Goal: Task Accomplishment & Management: Complete application form

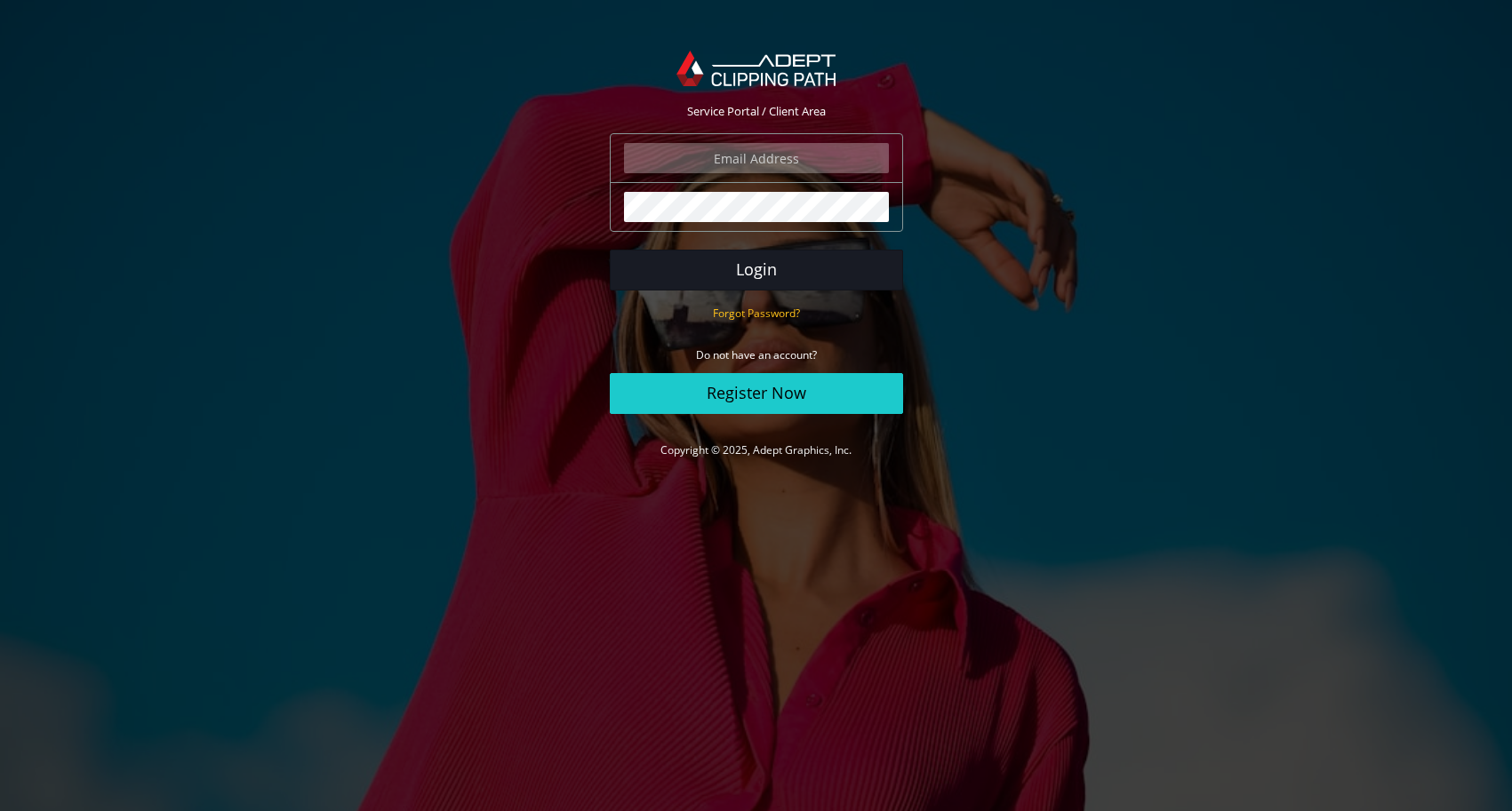
type input "grajewskifotograph@gmail.com"
click at [718, 275] on button "Login" at bounding box center [756, 269] width 293 height 41
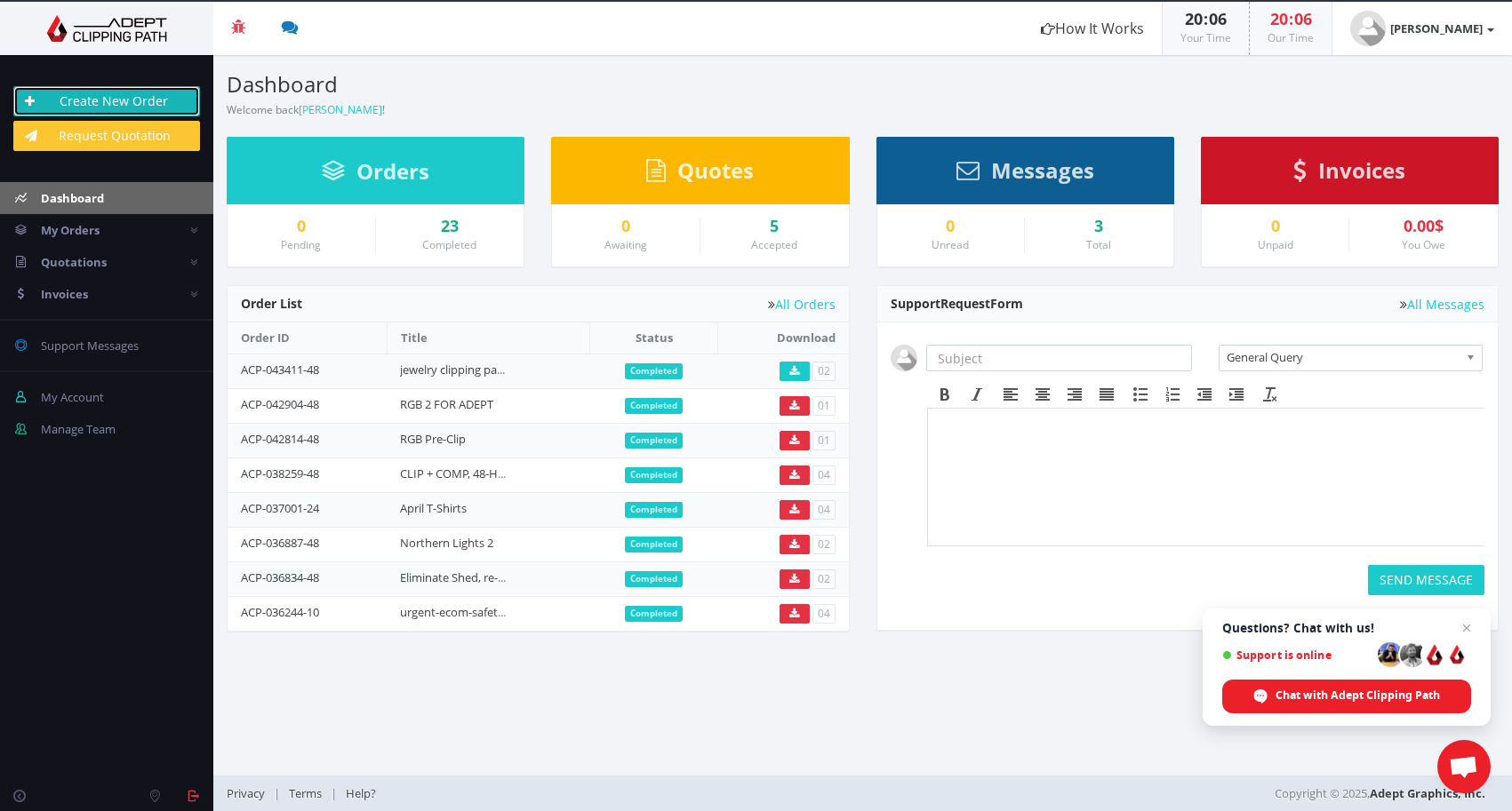
click at [90, 101] on link "Create New Order" at bounding box center [107, 100] width 186 height 30
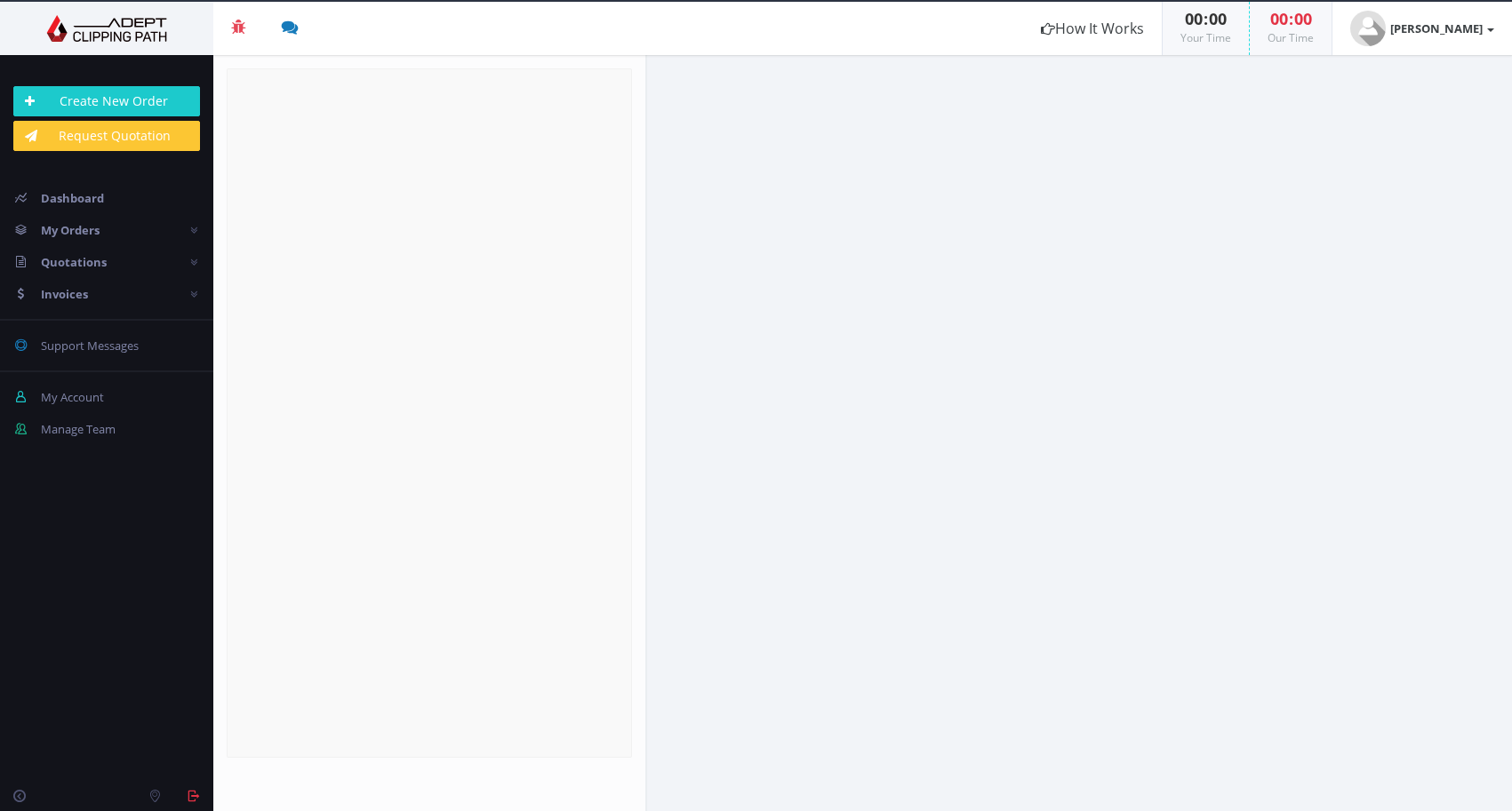
radio input "true"
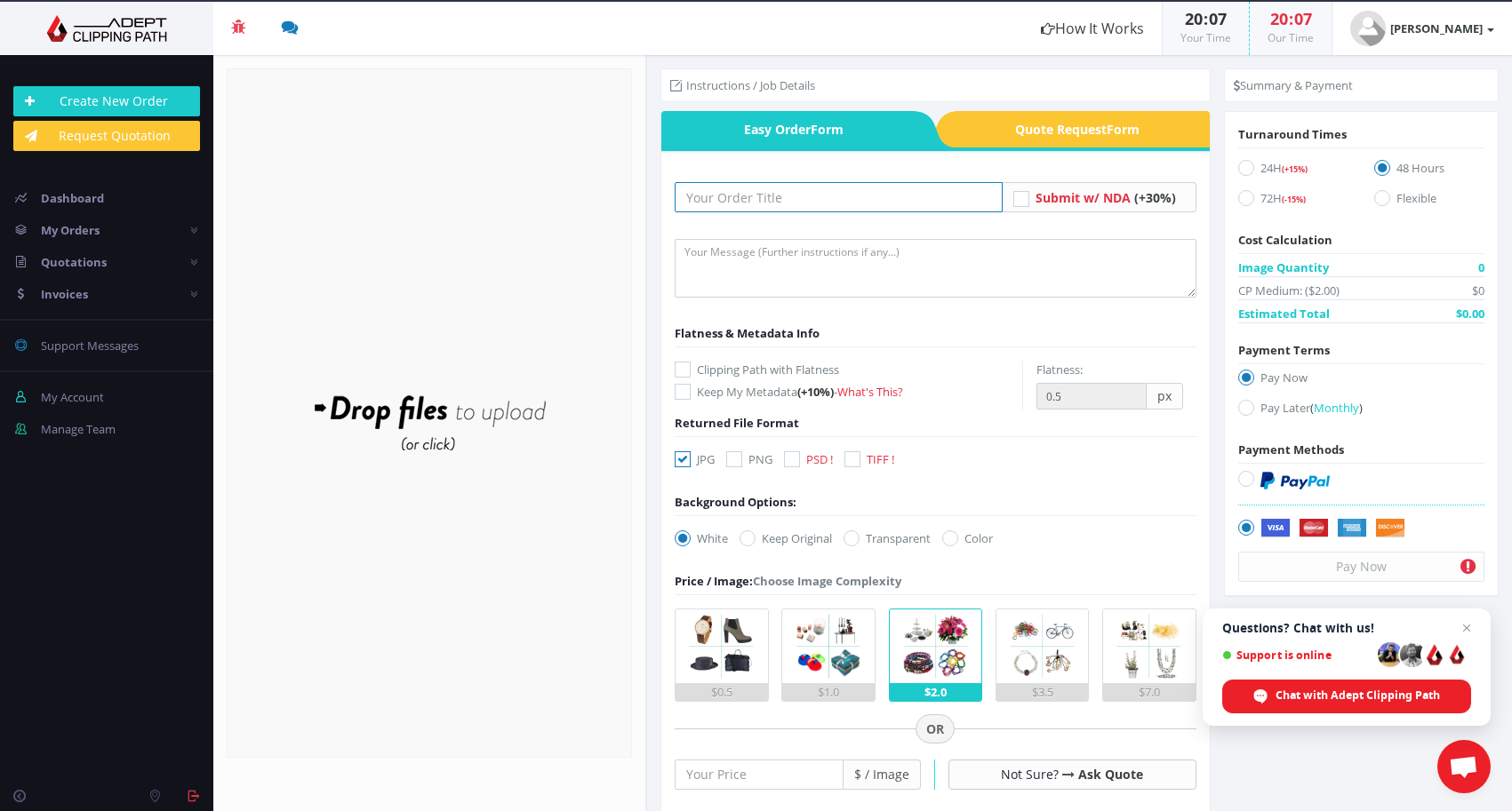
click at [739, 197] on input "text" at bounding box center [838, 196] width 328 height 30
type input "SB Jewellery September"
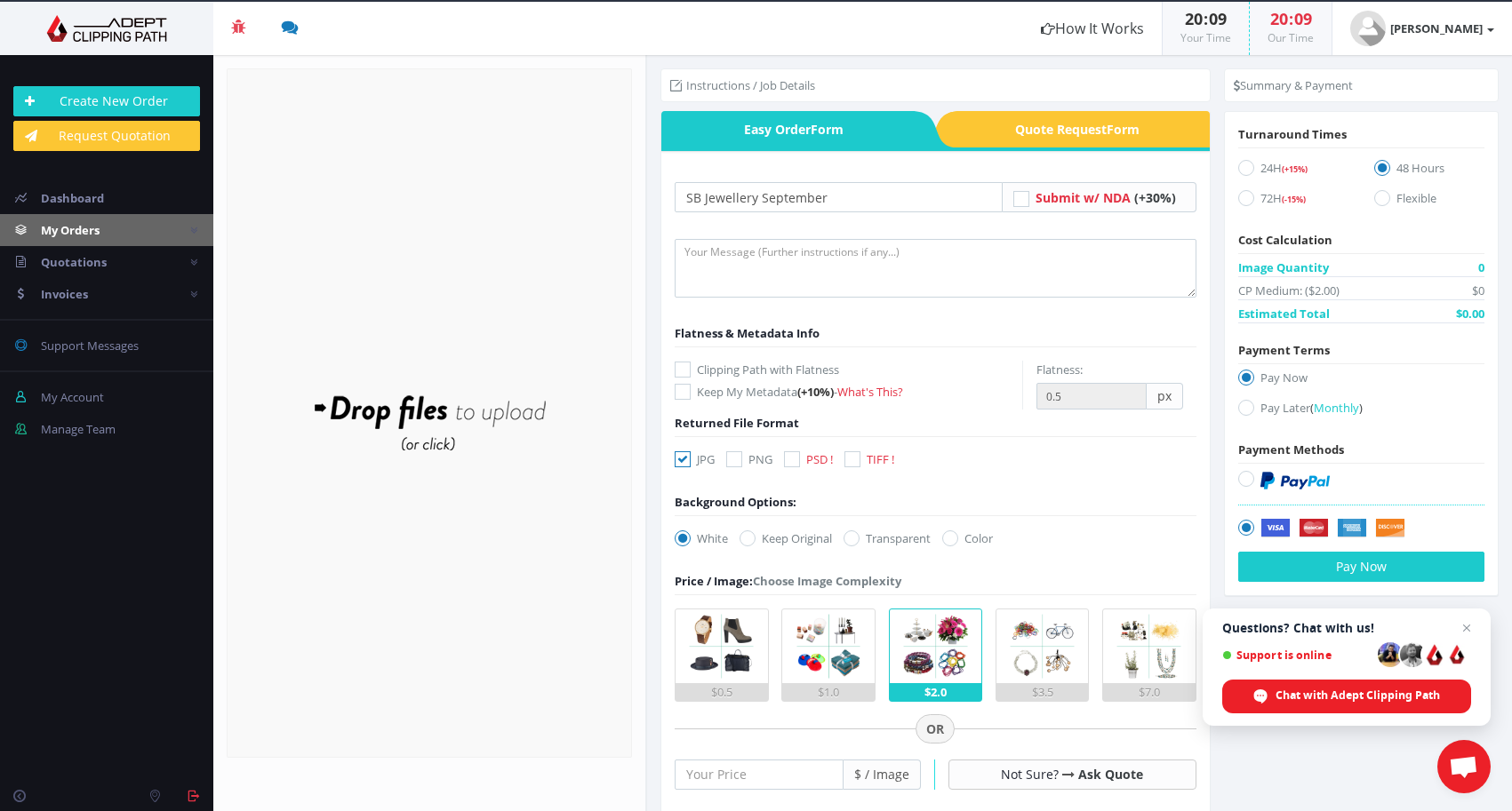
click at [70, 235] on span "My Orders" at bounding box center [70, 230] width 58 height 16
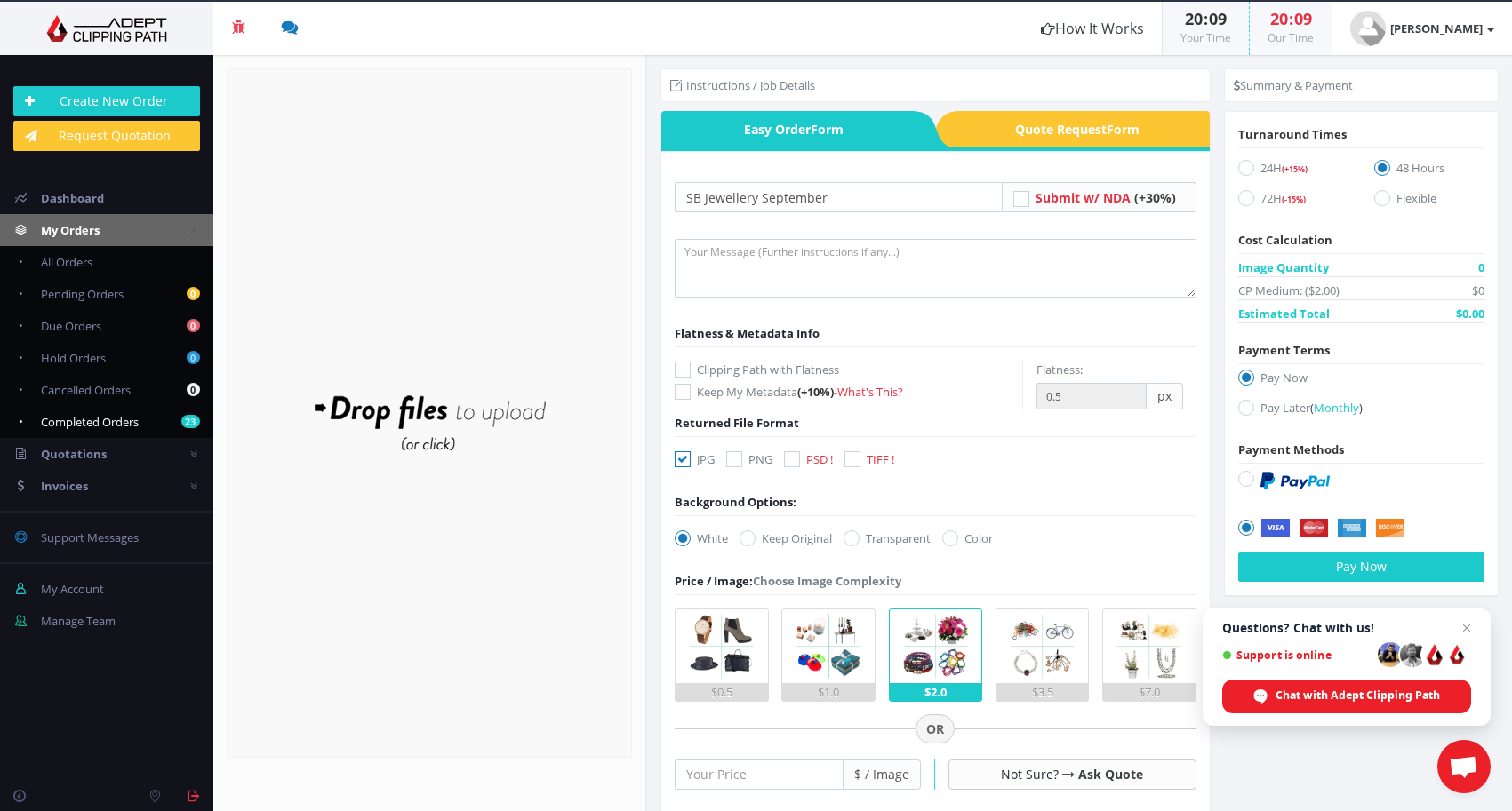
click at [71, 417] on span "Completed Orders" at bounding box center [90, 422] width 98 height 16
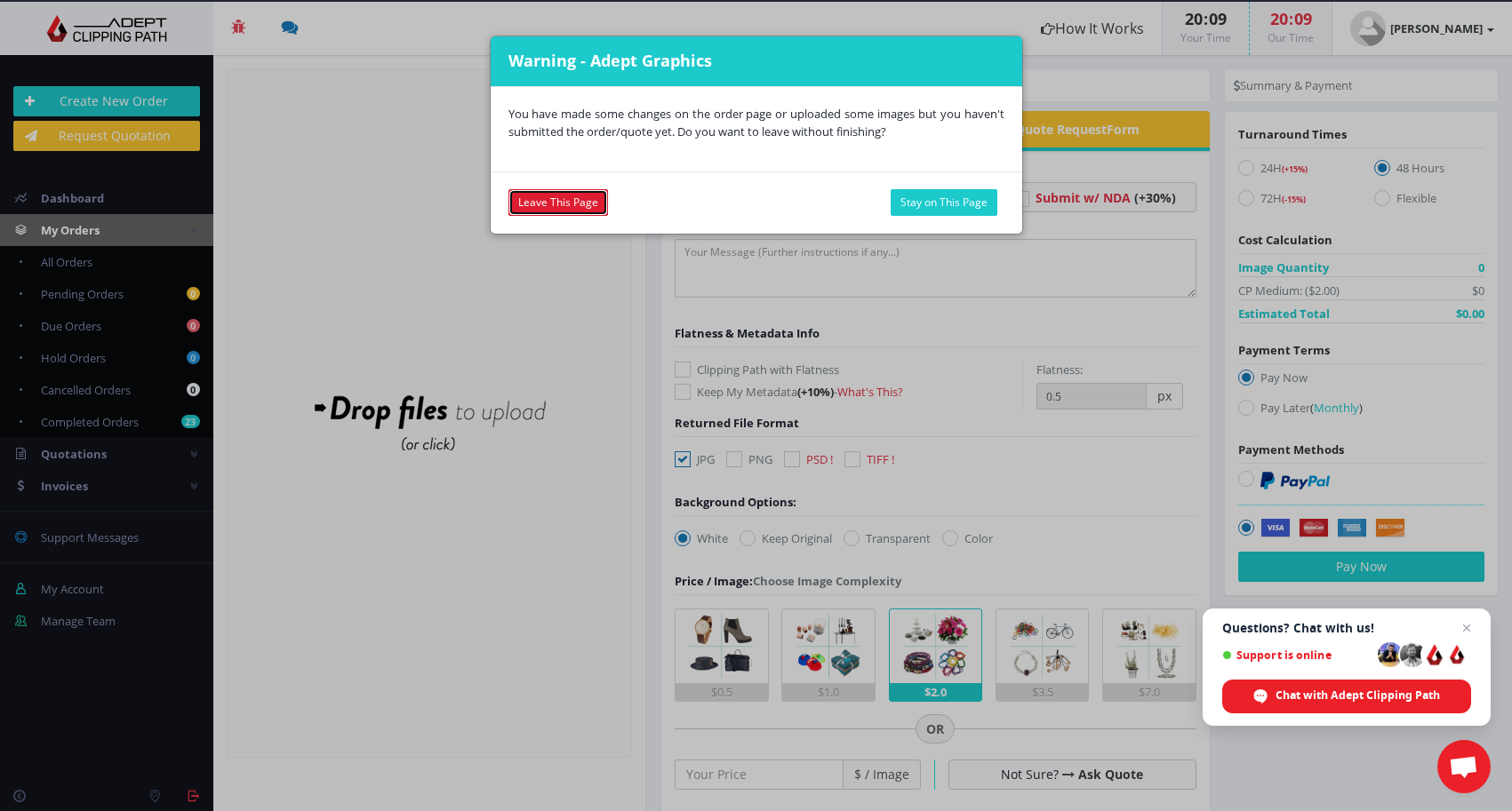
click at [566, 198] on link "Leave This Page" at bounding box center [557, 202] width 100 height 26
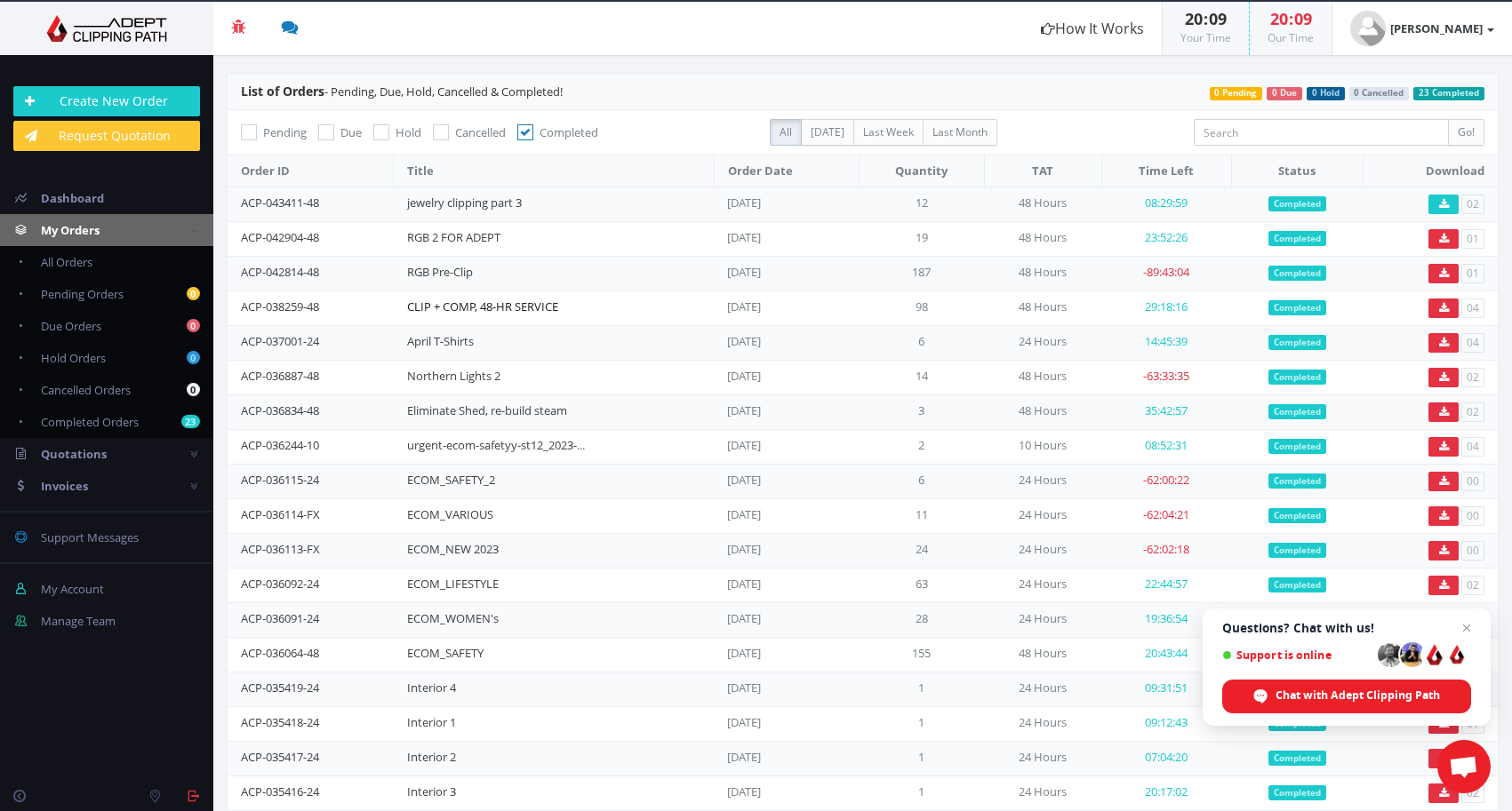
click at [459, 302] on link "CLIP + COMP, 48-HR SERVICE" at bounding box center [482, 307] width 151 height 16
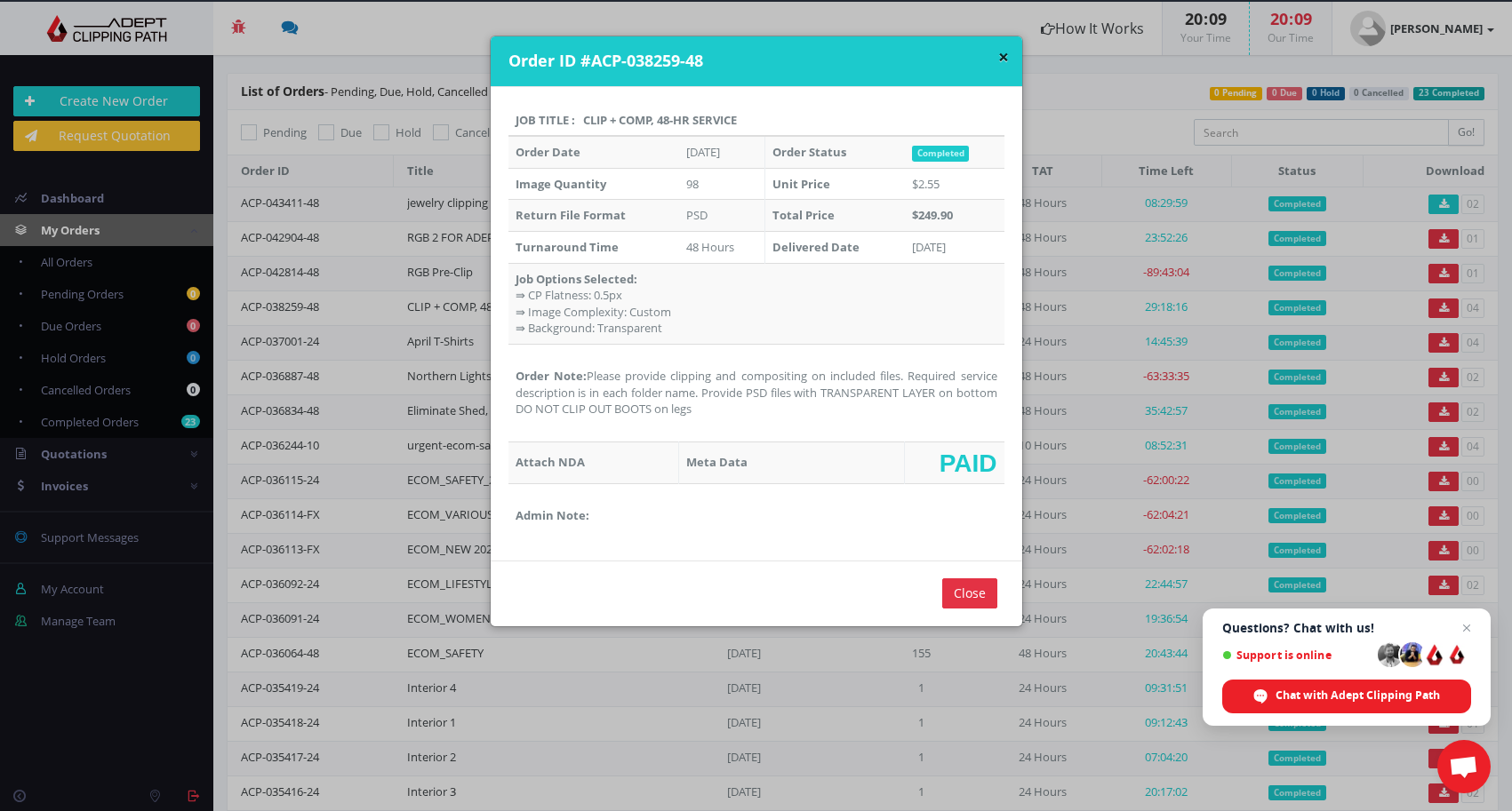
click at [584, 375] on td "Order Note: Please provide clipping and compositing on included files. Required…" at bounding box center [756, 392] width 496 height 98
click at [999, 55] on button "×" at bounding box center [1004, 58] width 11 height 18
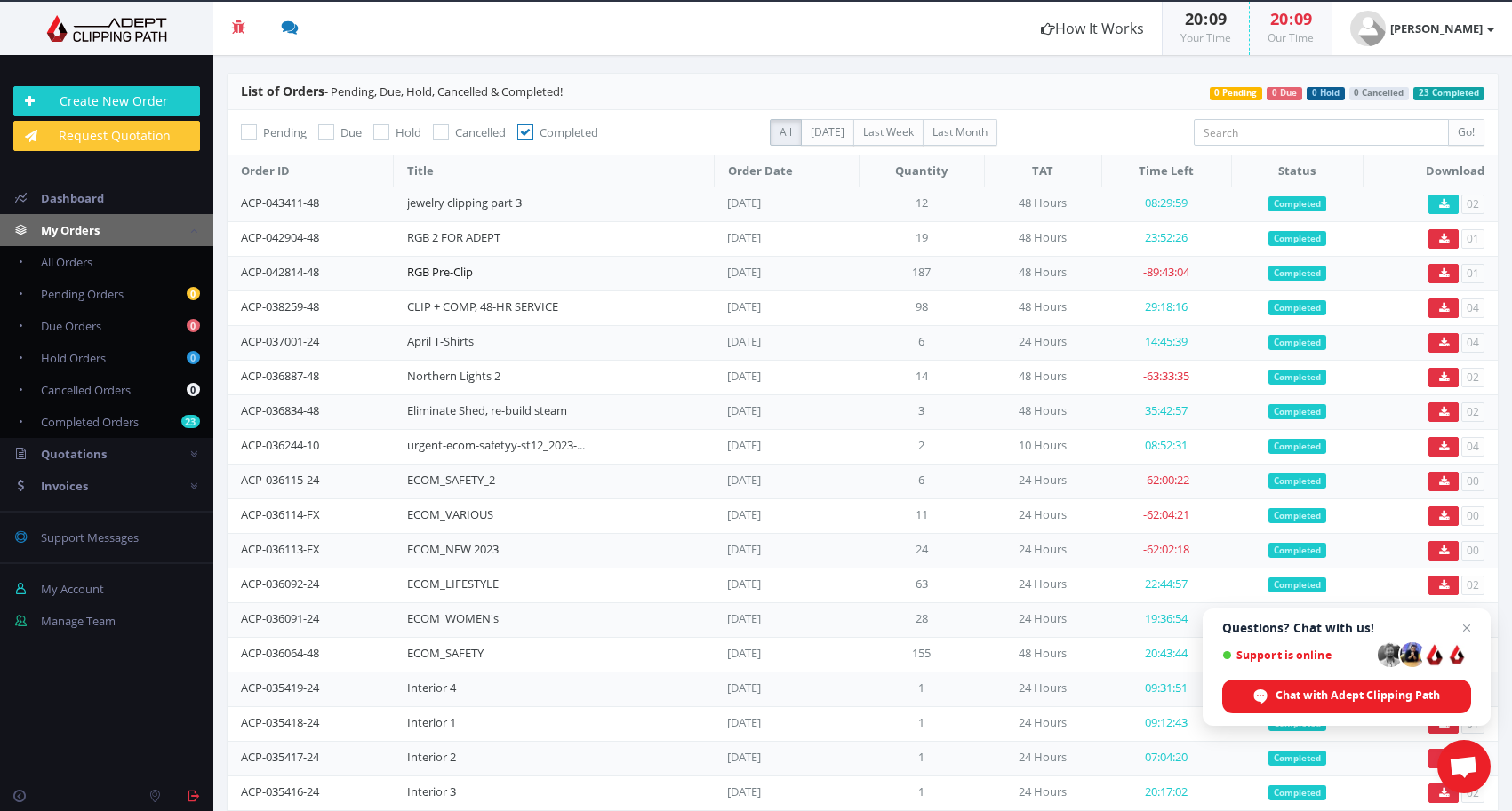
click at [429, 269] on link "RGB Pre-Clip" at bounding box center [440, 272] width 66 height 16
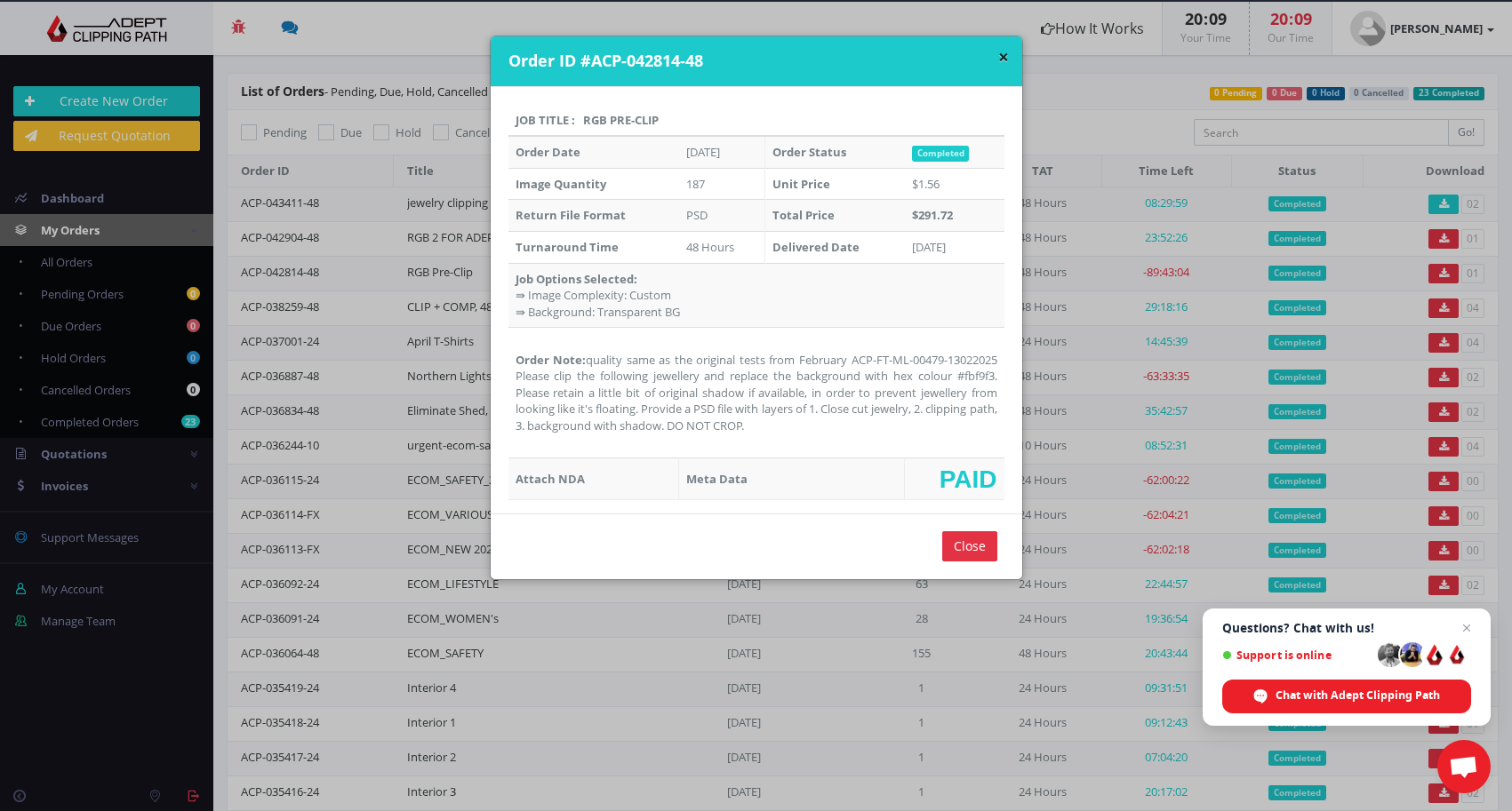
drag, startPoint x: 512, startPoint y: 373, endPoint x: 787, endPoint y: 430, distance: 280.8
click at [781, 427] on td "Order Note: quality same as the original tests from February ACP-FT-ML-00479-13…" at bounding box center [756, 393] width 496 height 131
drag, startPoint x: 582, startPoint y: 358, endPoint x: 819, endPoint y: 428, distance: 247.1
click at [813, 429] on td "Order Note: quality same as the original tests from February ACP-FT-ML-00479-13…" at bounding box center [756, 393] width 496 height 131
copy td "quality same as the original tests from February ACP-FT-ML-00479-13022025 Pleas…"
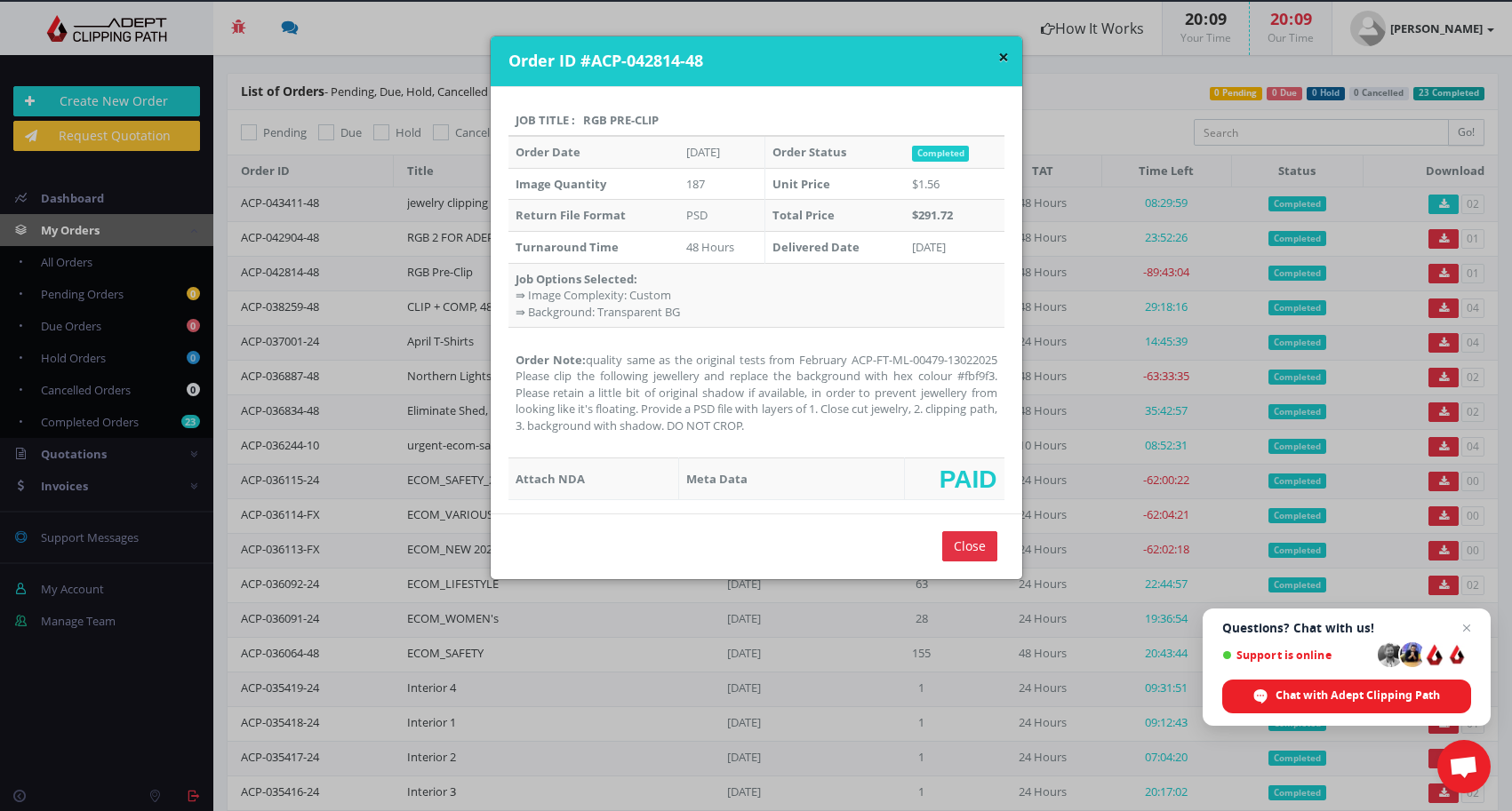
click at [127, 101] on div "× Order ID #ACP-042814-48 Job Title : RGB Pre-Clip Order Date Mar 31, 2025 Orde…" at bounding box center [756, 406] width 1512 height 811
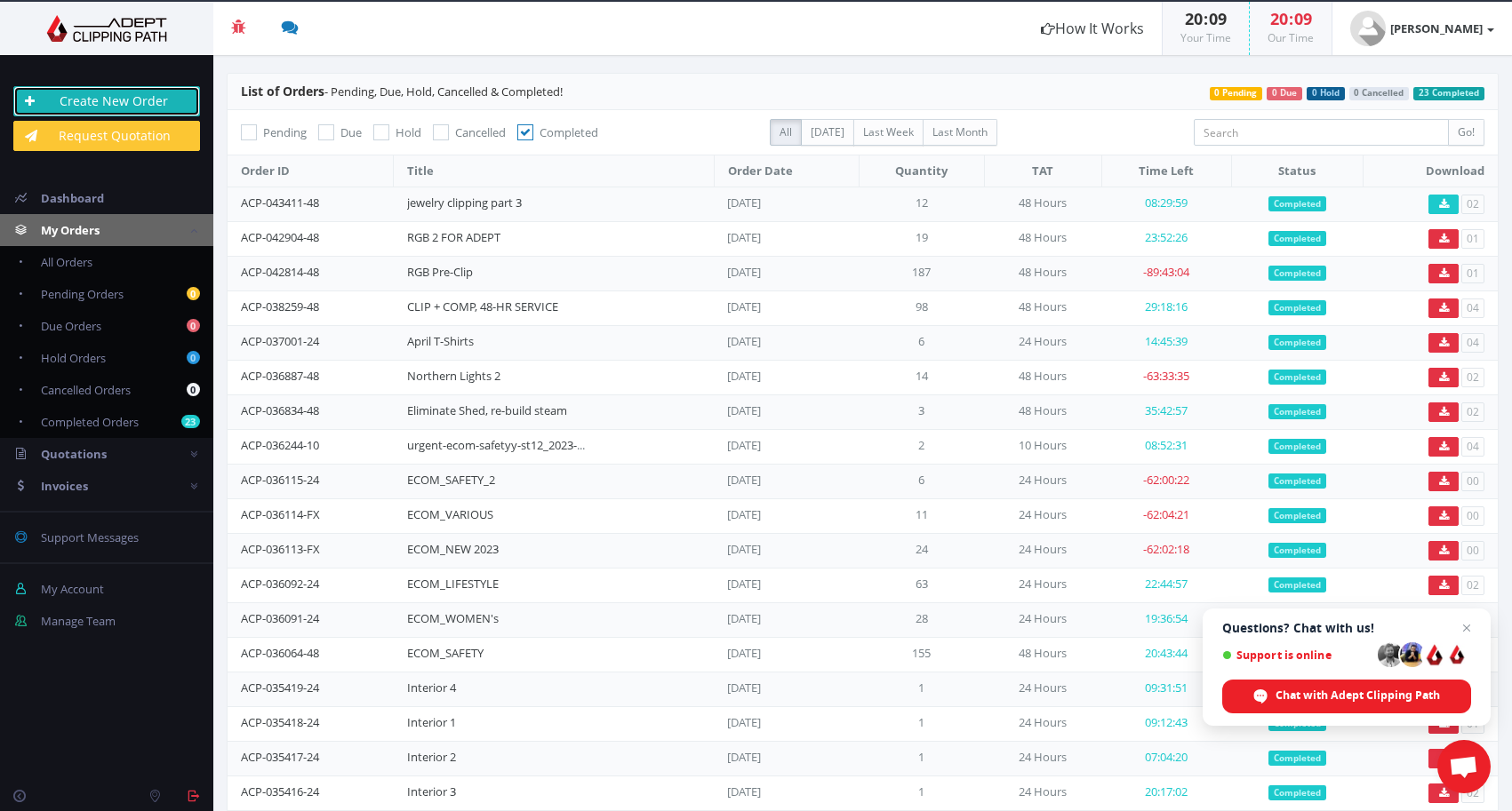
click at [126, 101] on link "Create New Order" at bounding box center [107, 100] width 186 height 30
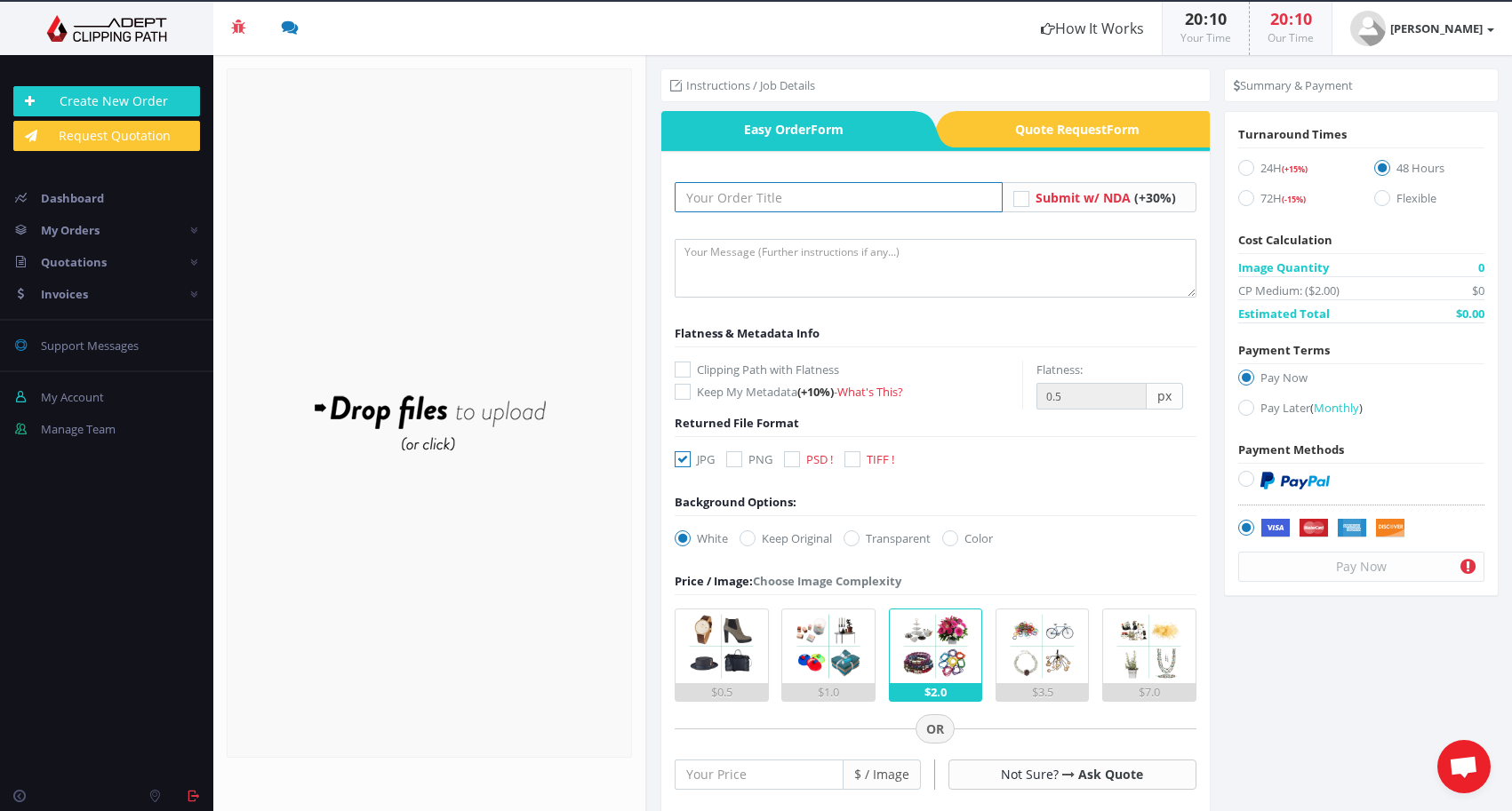
click at [710, 200] on input "text" at bounding box center [838, 196] width 328 height 30
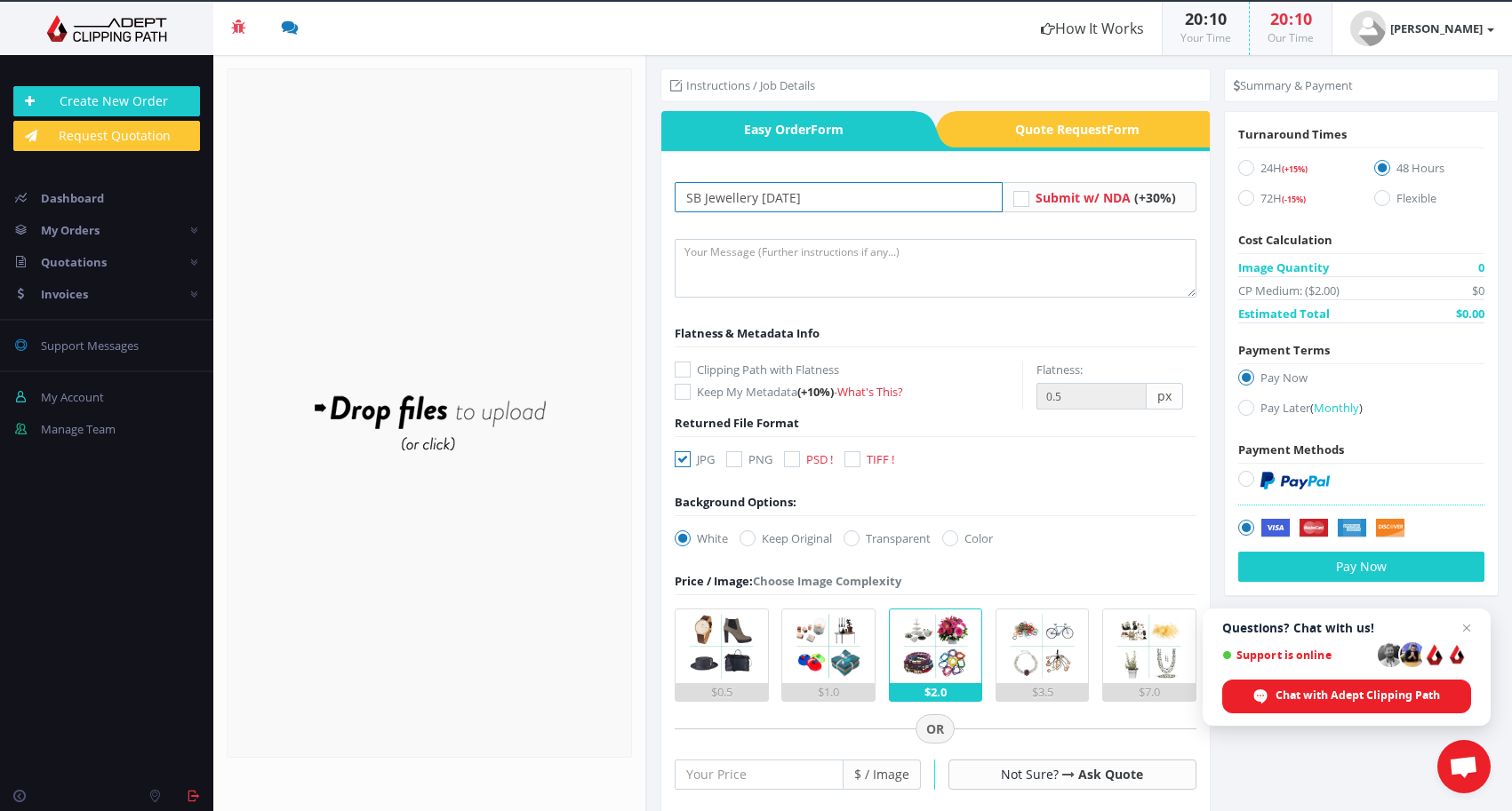
type input "SB Jewellery [DATE]"
click at [805, 259] on textarea at bounding box center [935, 269] width 522 height 58
paste textarea "quality same as the original tests from February ACP-FT-ML-00479-13022025 Pleas…"
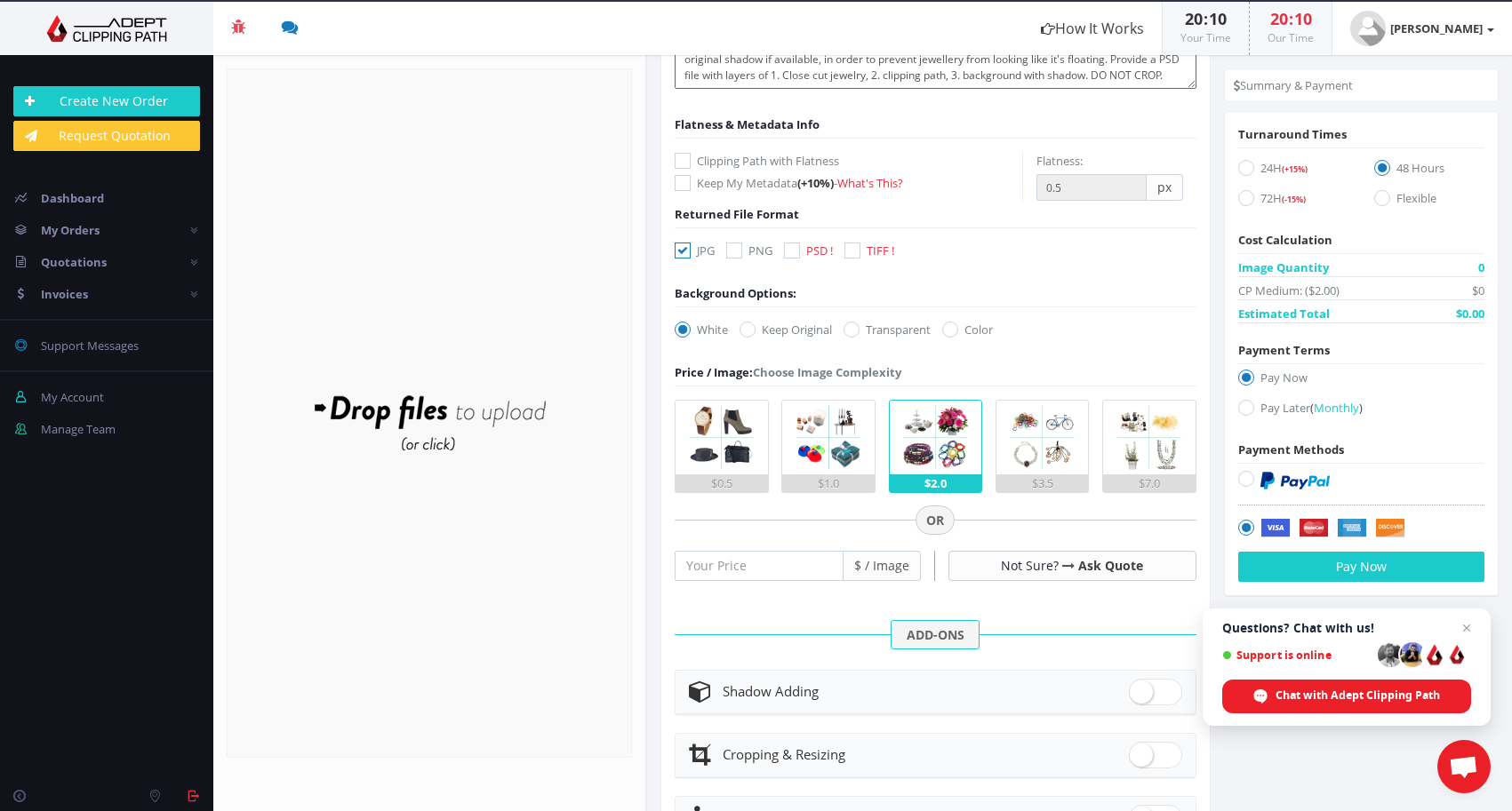
scroll to position [210, 0]
type textarea "quality same as the original tests from February ACP-FT-ML-00479-13022025 Pleas…"
click at [726, 563] on input "number" at bounding box center [758, 564] width 169 height 30
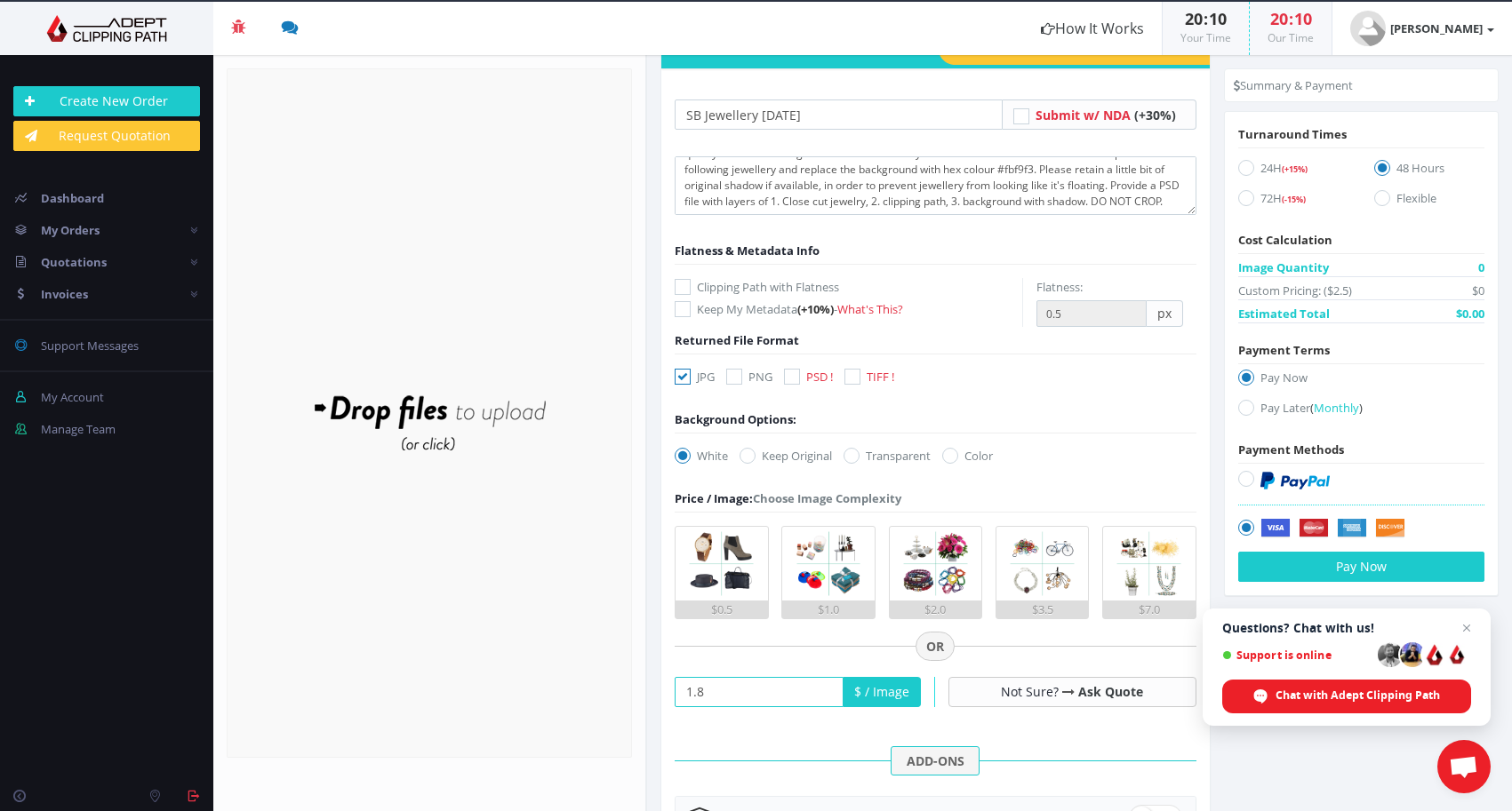
scroll to position [82, 0]
type input "1.8"
click at [794, 381] on icon at bounding box center [792, 378] width 16 height 16
click at [794, 381] on input "PSD ! Return Files In PSD Format Costs Extra: $0.05 / Image" at bounding box center [794, 378] width 12 height 12
checkbox input "true"
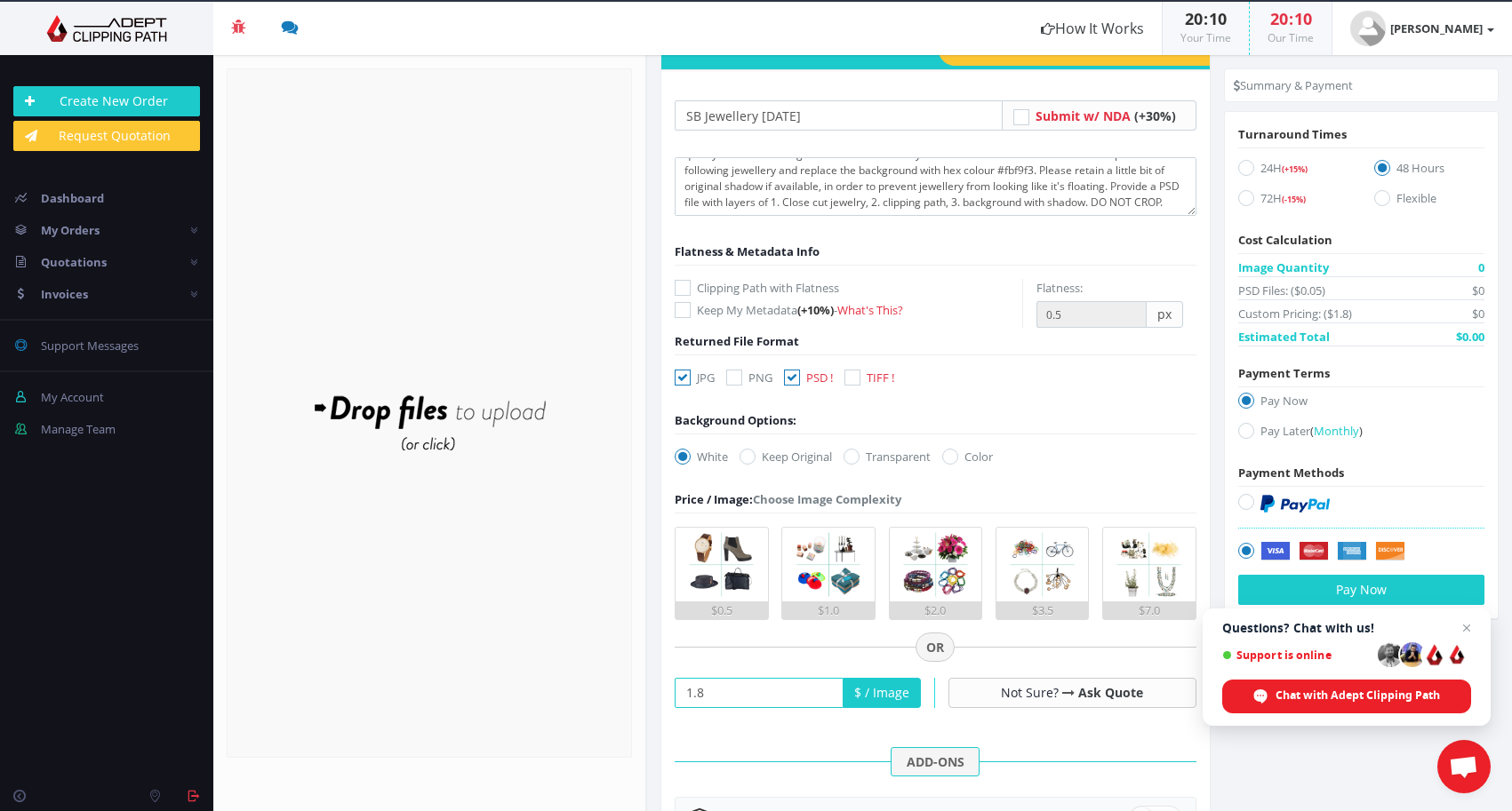
click at [678, 376] on icon at bounding box center [682, 378] width 16 height 16
click at [679, 376] on input "JPG" at bounding box center [684, 378] width 12 height 12
checkbox input "false"
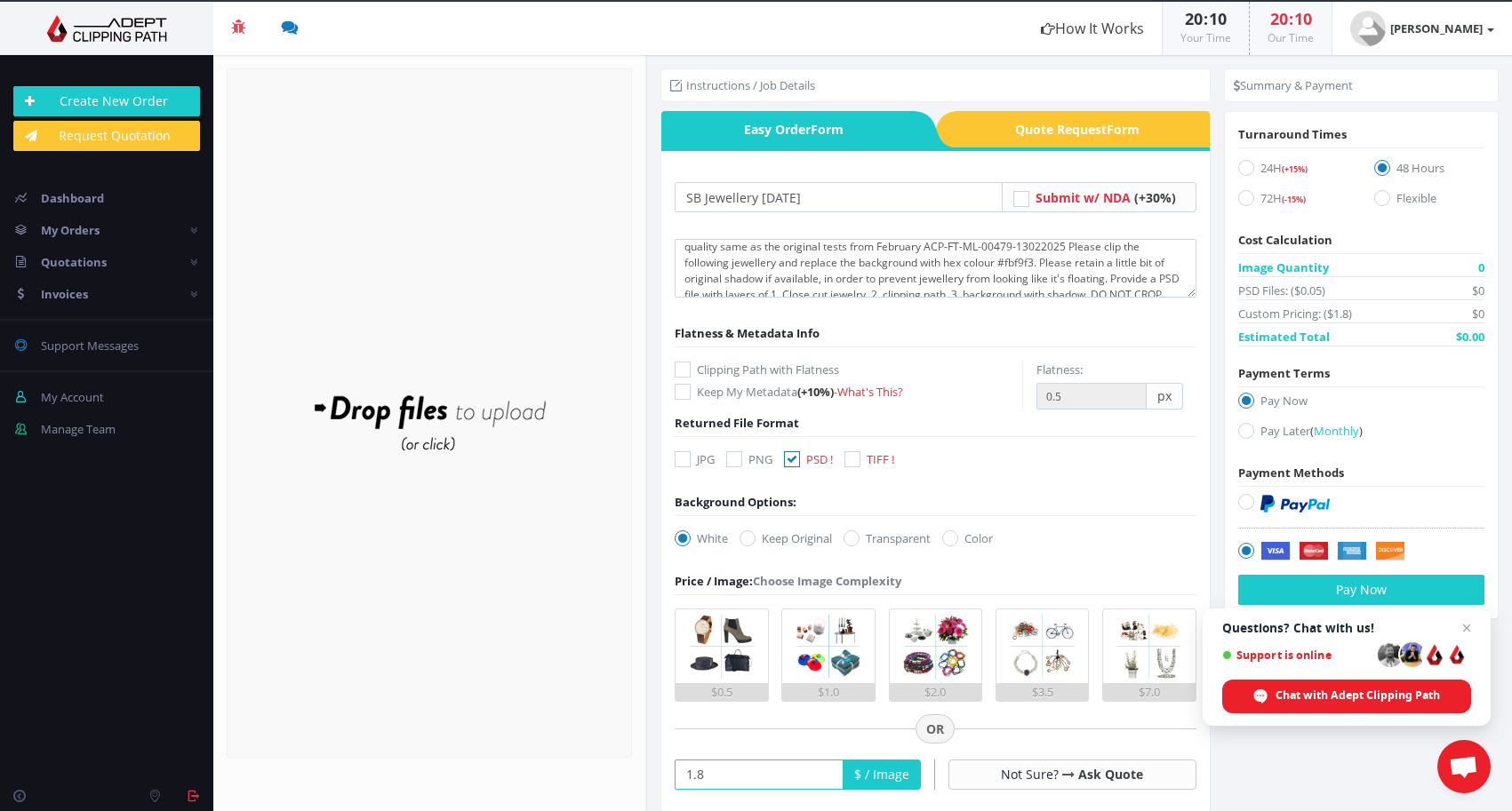
scroll to position [3, 0]
click at [1243, 424] on icon at bounding box center [1246, 431] width 16 height 16
click at [1243, 426] on input "Pay Later ( Monthly )" at bounding box center [1248, 431] width 12 height 12
radio input "true"
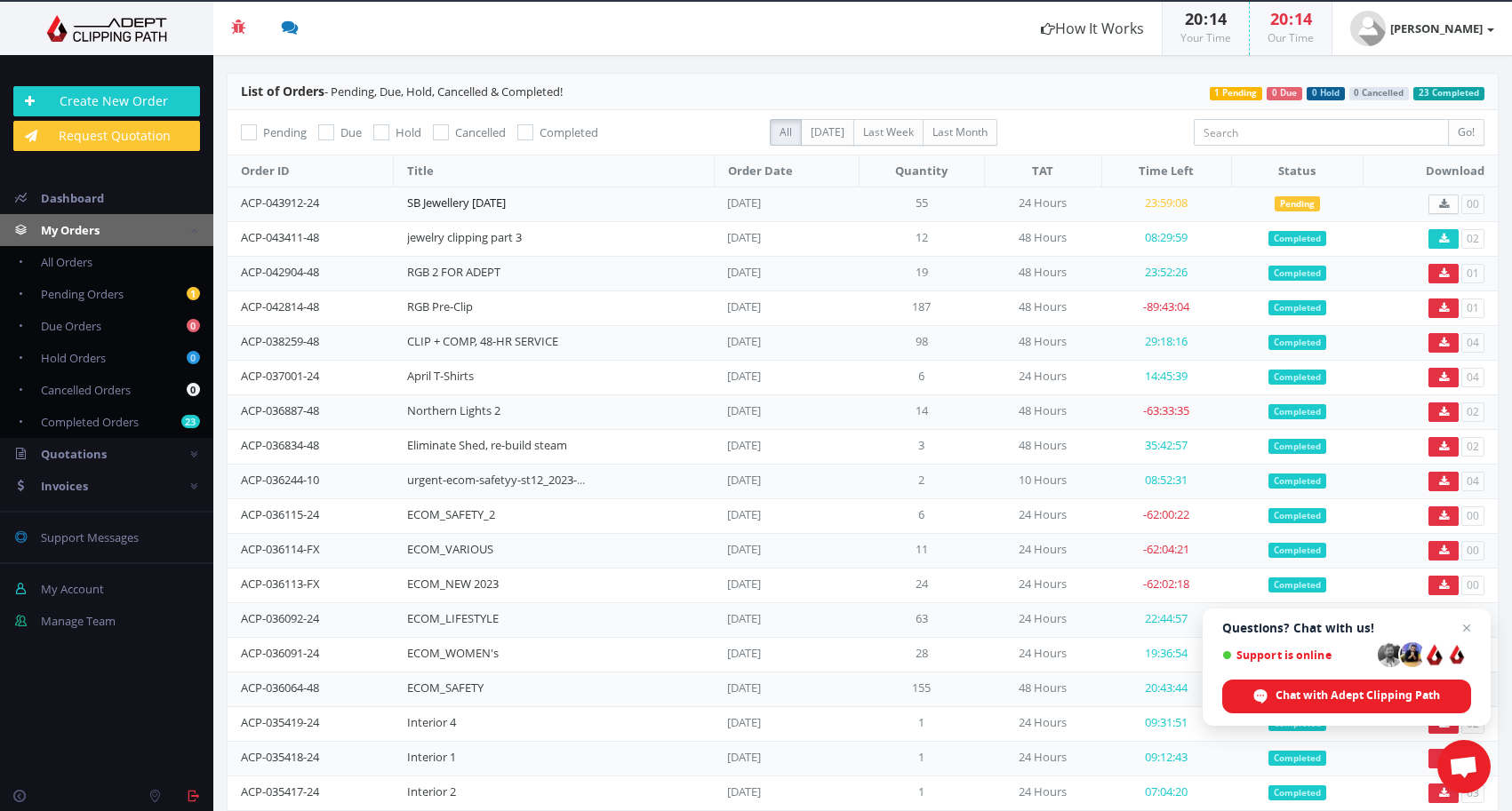
click at [435, 202] on link "SB Jewellery [DATE]" at bounding box center [457, 203] width 99 height 16
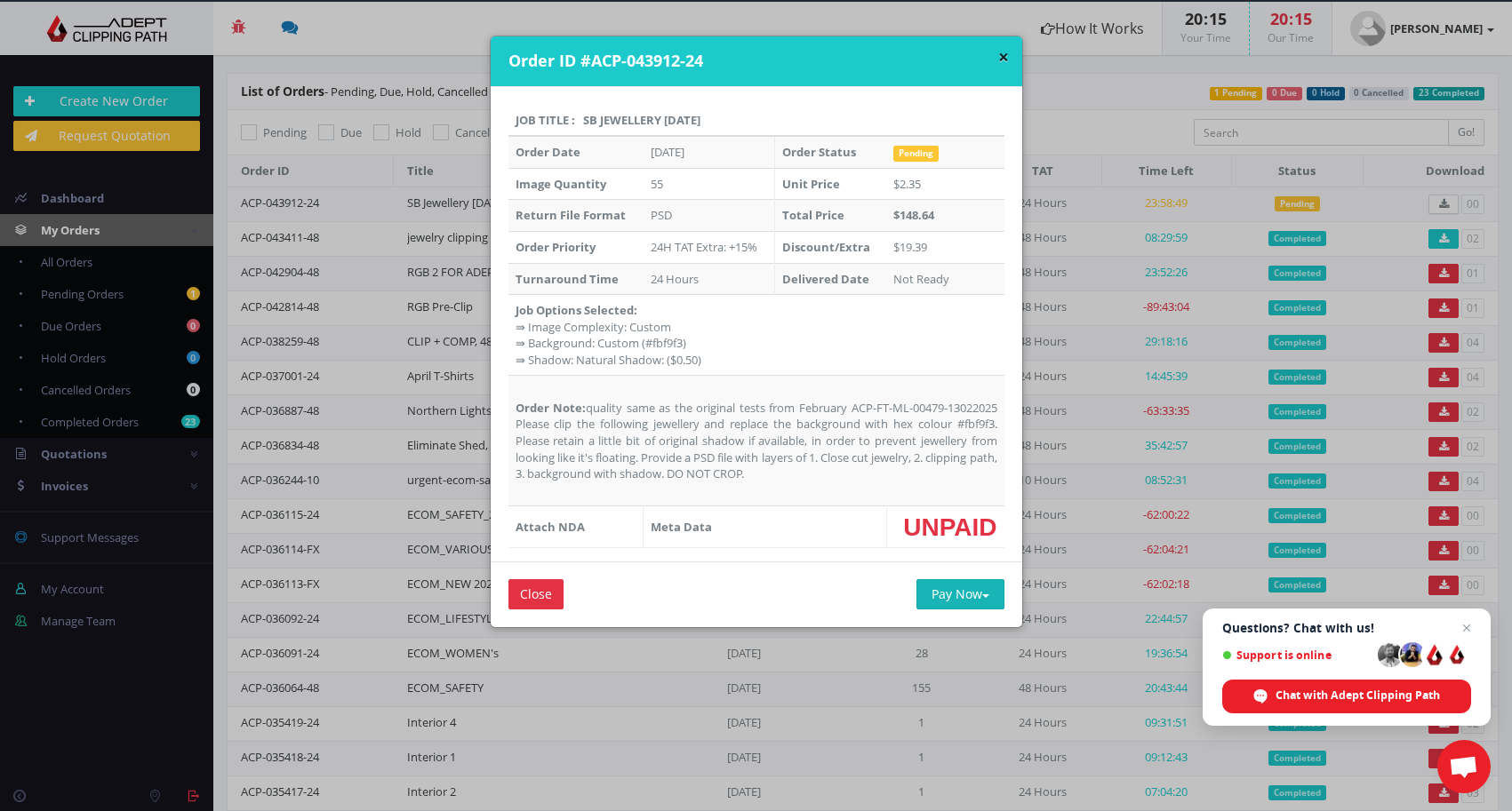
click at [971, 594] on button "Pay Now" at bounding box center [960, 594] width 88 height 30
click at [769, 327] on td "Job Options Selected: ⇛ Image Complexity: Custom ⇛ Background: Custom (#fbf9f3)…" at bounding box center [756, 335] width 496 height 81
click at [992, 53] on h4 "Order ID #ACP-043912-24" at bounding box center [758, 60] width 501 height 23
click at [1000, 55] on button "×" at bounding box center [1004, 58] width 11 height 18
